Goal: Task Accomplishment & Management: Use online tool/utility

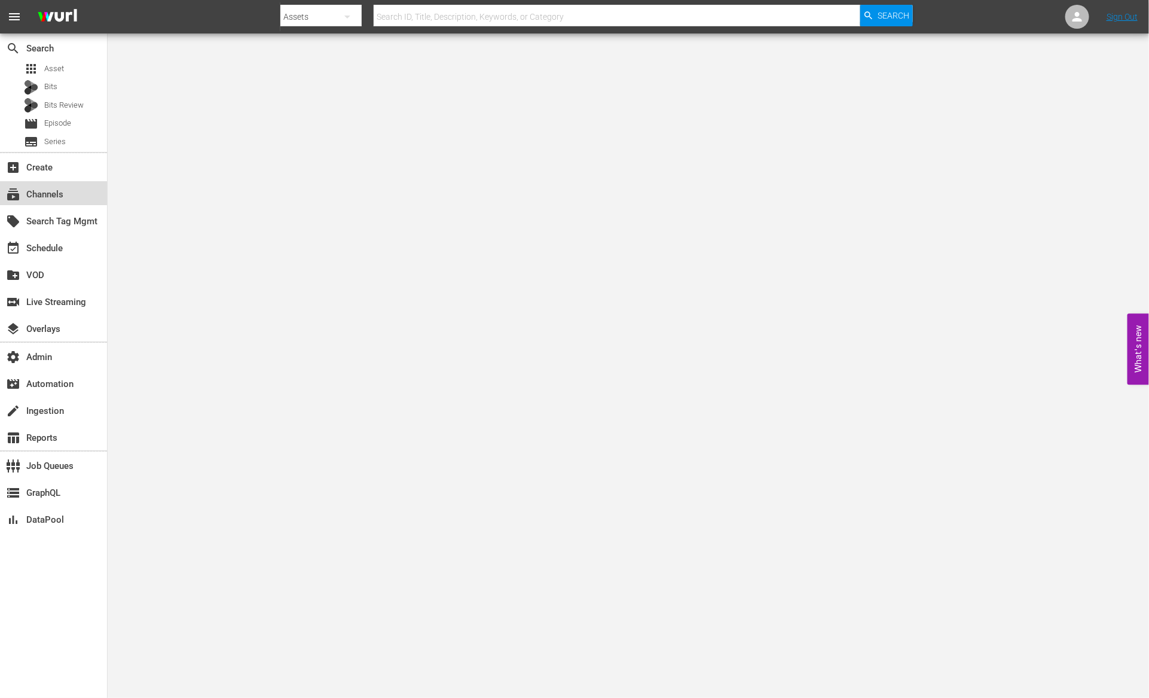
click at [70, 184] on div "subscriptions Channels" at bounding box center [53, 193] width 107 height 24
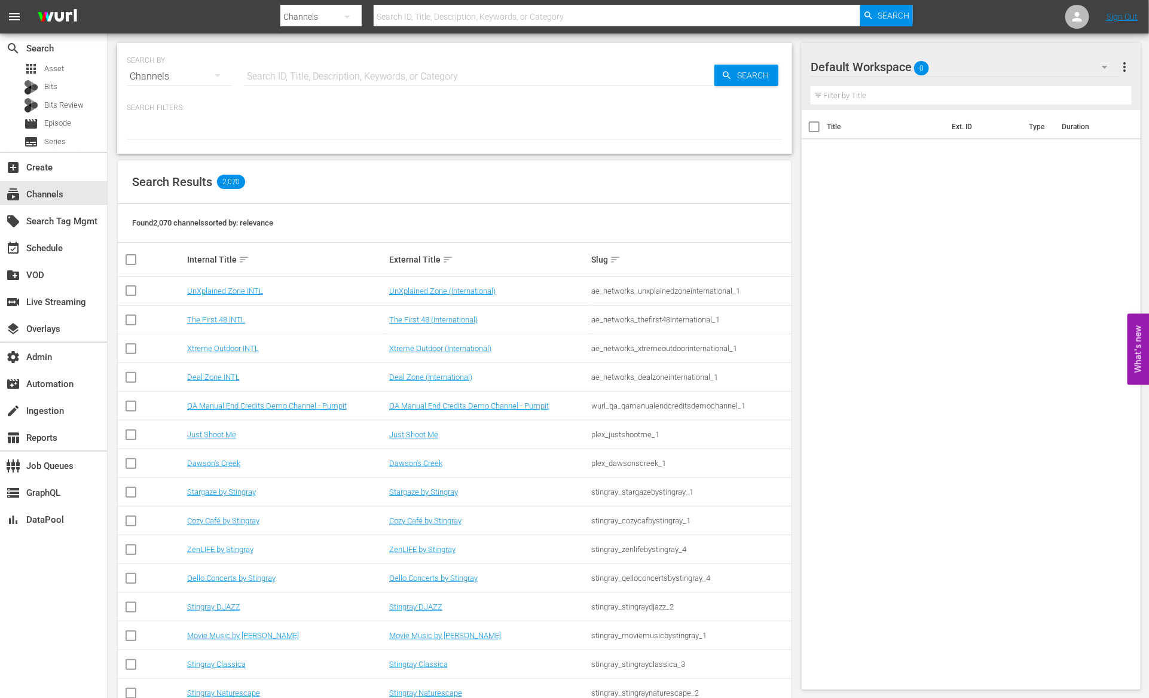
click at [314, 72] on input "text" at bounding box center [479, 76] width 471 height 29
paste input "hemisphere_media_group_todonovelas_2"
type input "hemisphere_media_group_todonovelas_2"
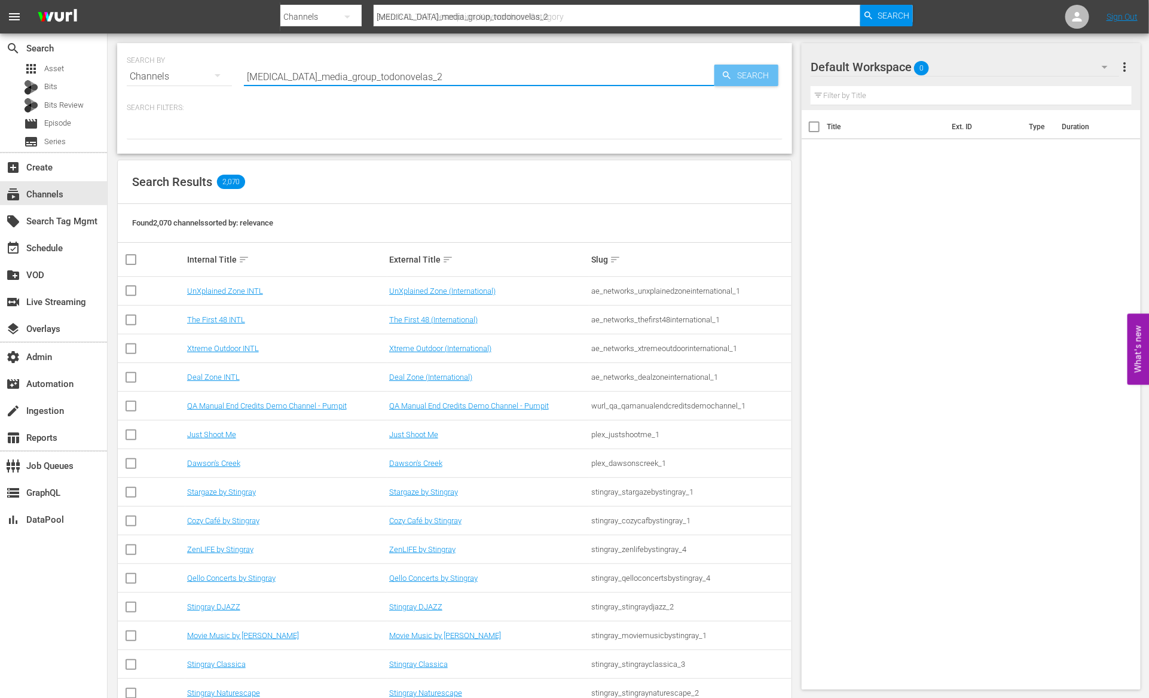
click at [730, 71] on icon "button" at bounding box center [727, 75] width 11 height 11
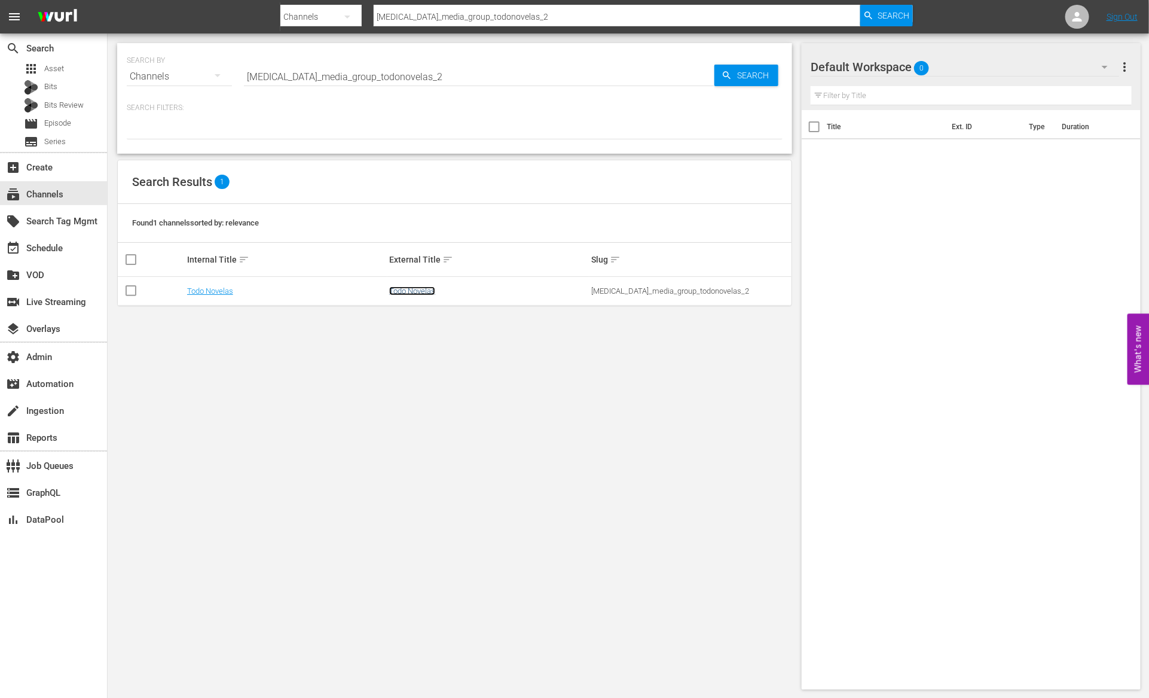
click at [416, 288] on link "Todo Novelas" at bounding box center [412, 290] width 46 height 9
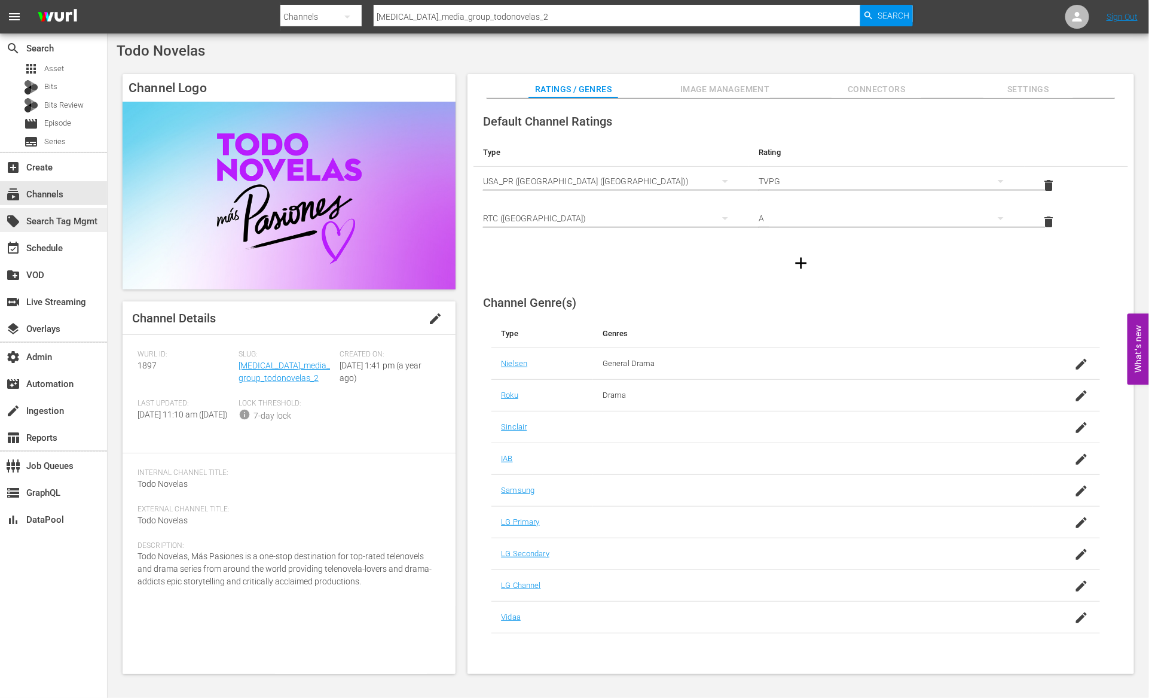
click at [67, 221] on div "local_offer Search Tag Mgmt" at bounding box center [33, 219] width 67 height 11
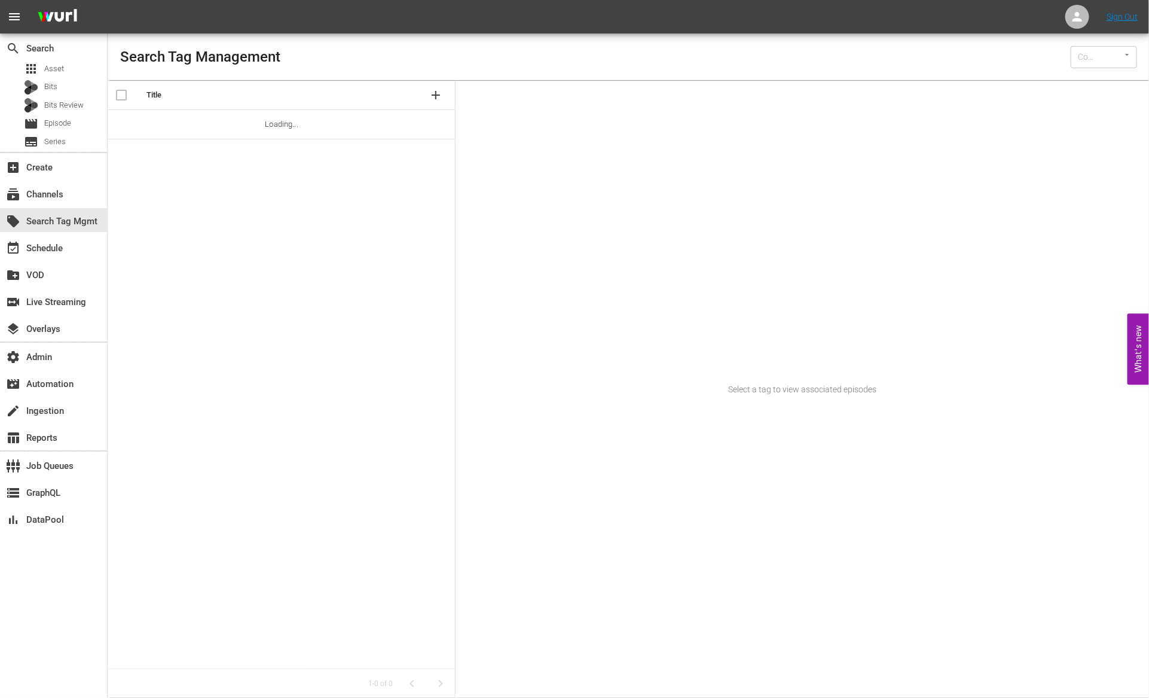
type input "Wurl (15)"
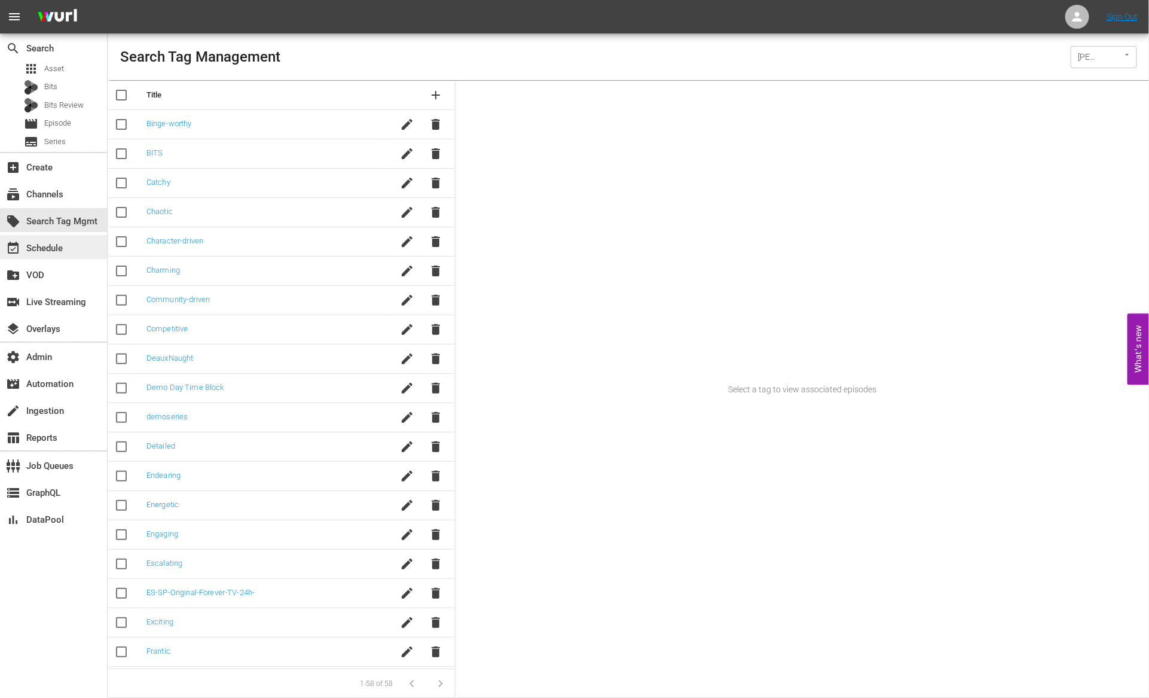
click at [63, 251] on div "event_available Schedule" at bounding box center [33, 246] width 67 height 11
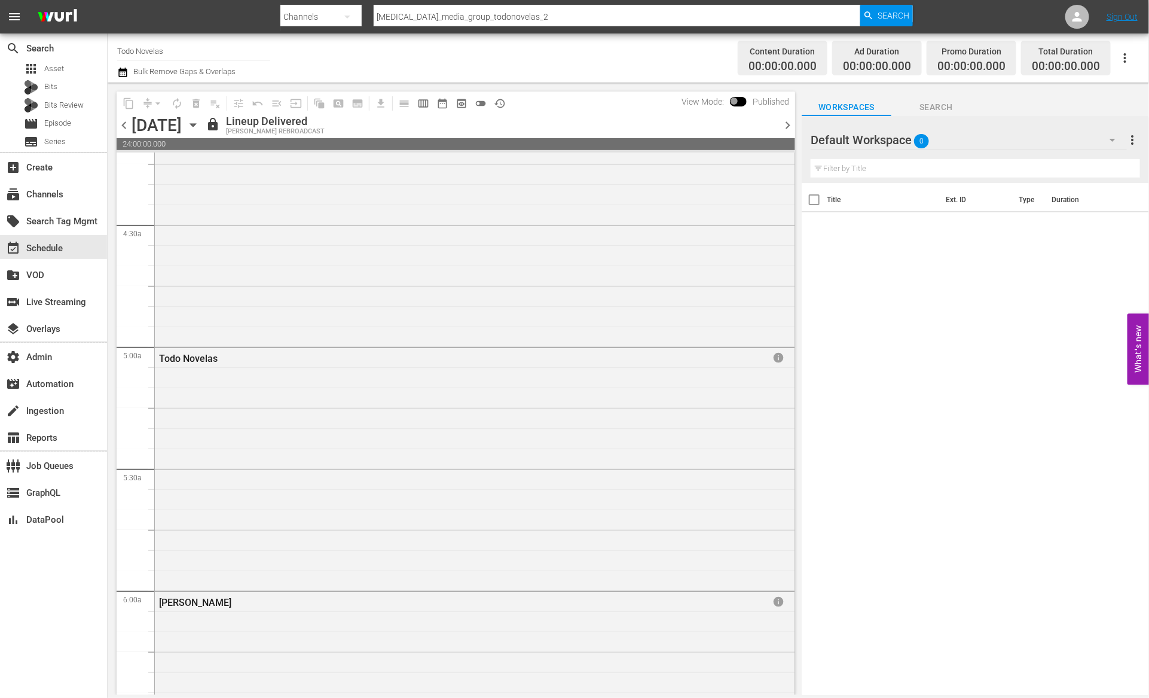
scroll to position [1315, 0]
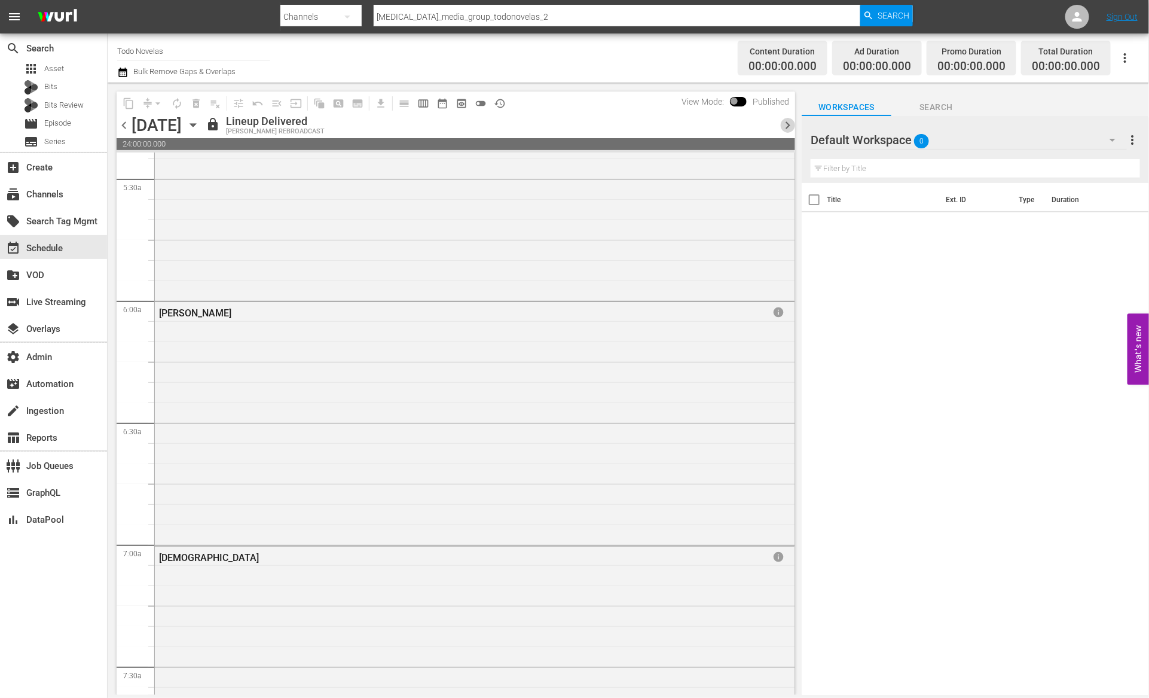
click at [786, 124] on span "chevron_right" at bounding box center [787, 125] width 15 height 15
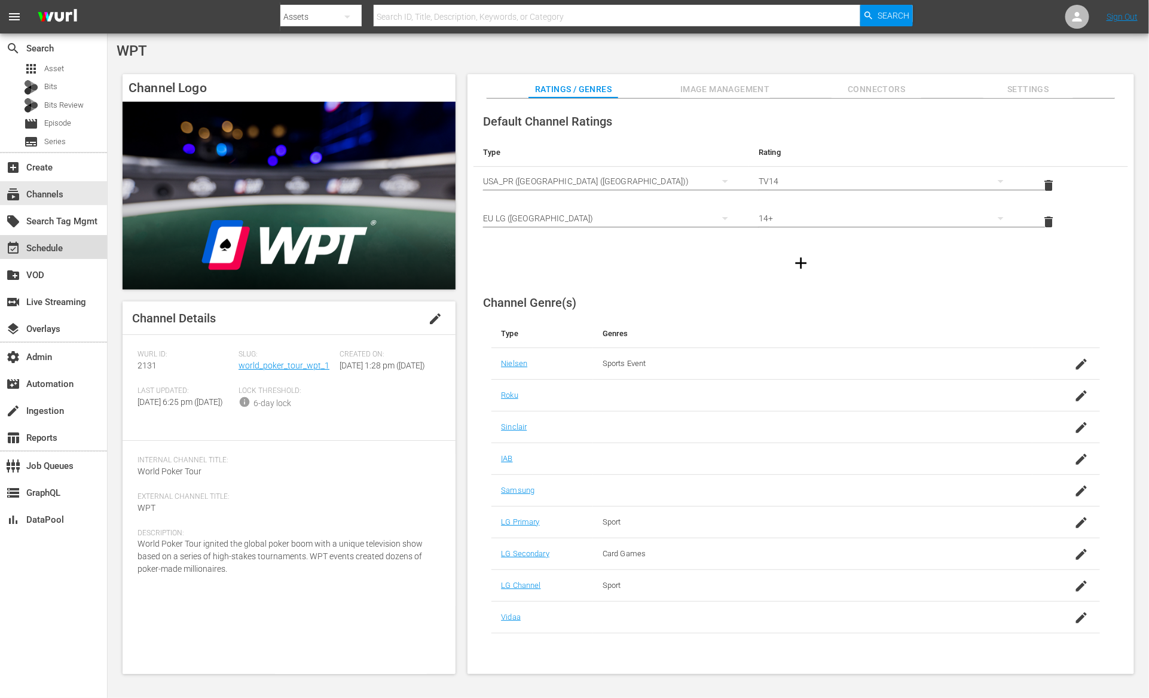
click at [75, 248] on div "event_available Schedule" at bounding box center [53, 247] width 107 height 24
